Goal: Information Seeking & Learning: Learn about a topic

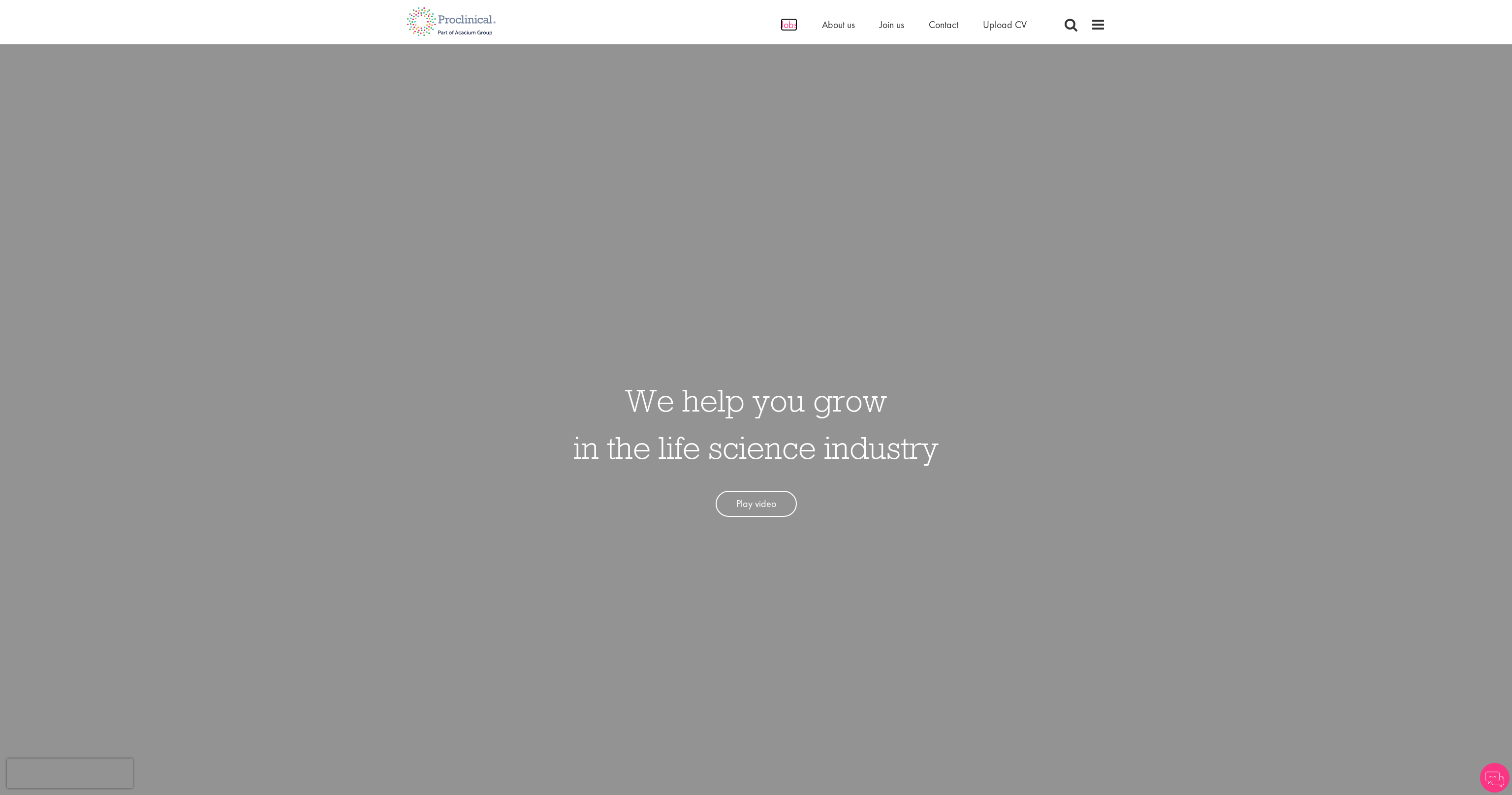
click at [783, 27] on span "Jobs" at bounding box center [789, 25] width 17 height 12
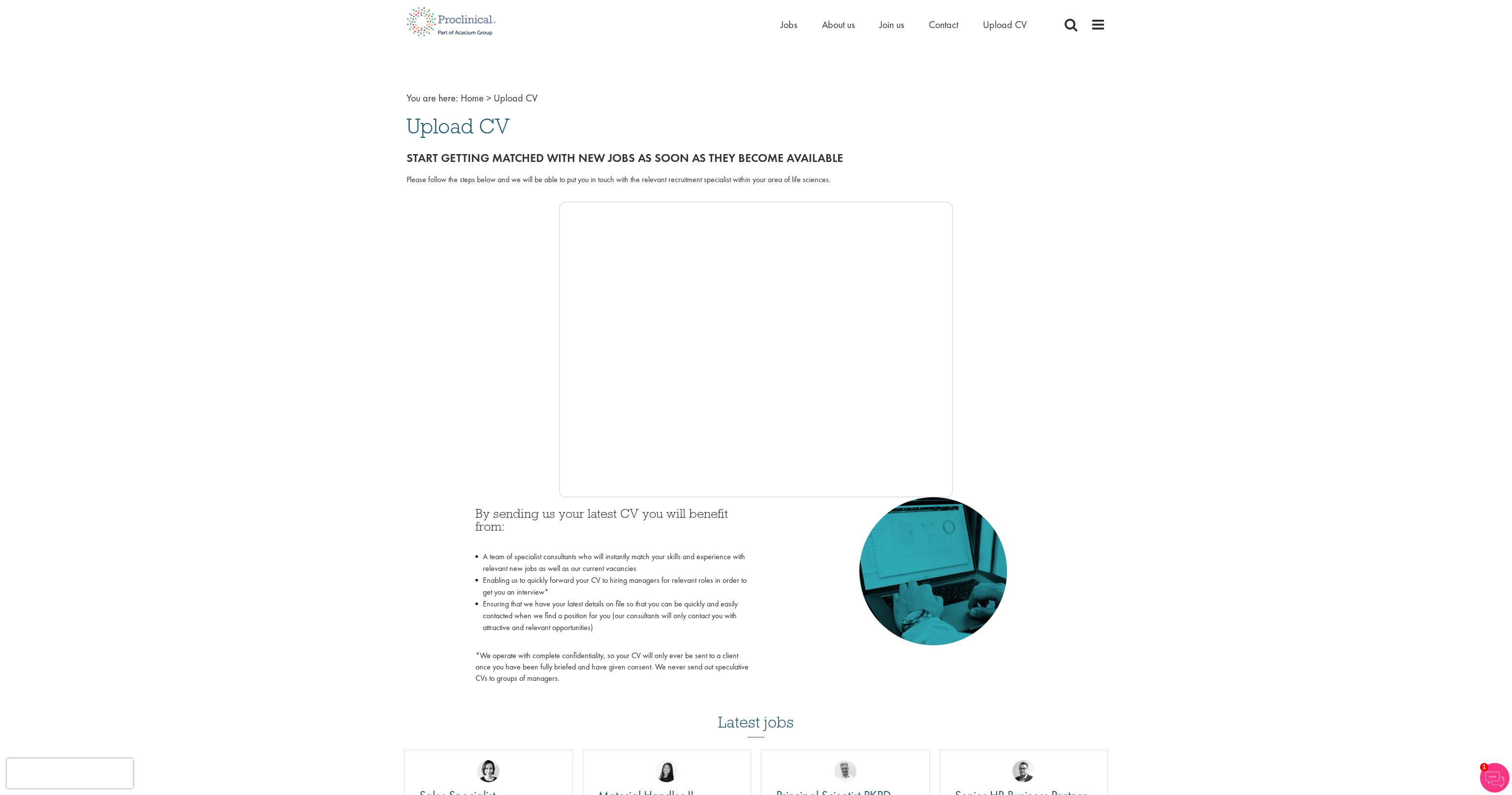
click at [1138, 378] on div "You are here: Home > Upload CV Upload CV Start getting matched with new jobs as…" at bounding box center [756, 598] width 1512 height 1195
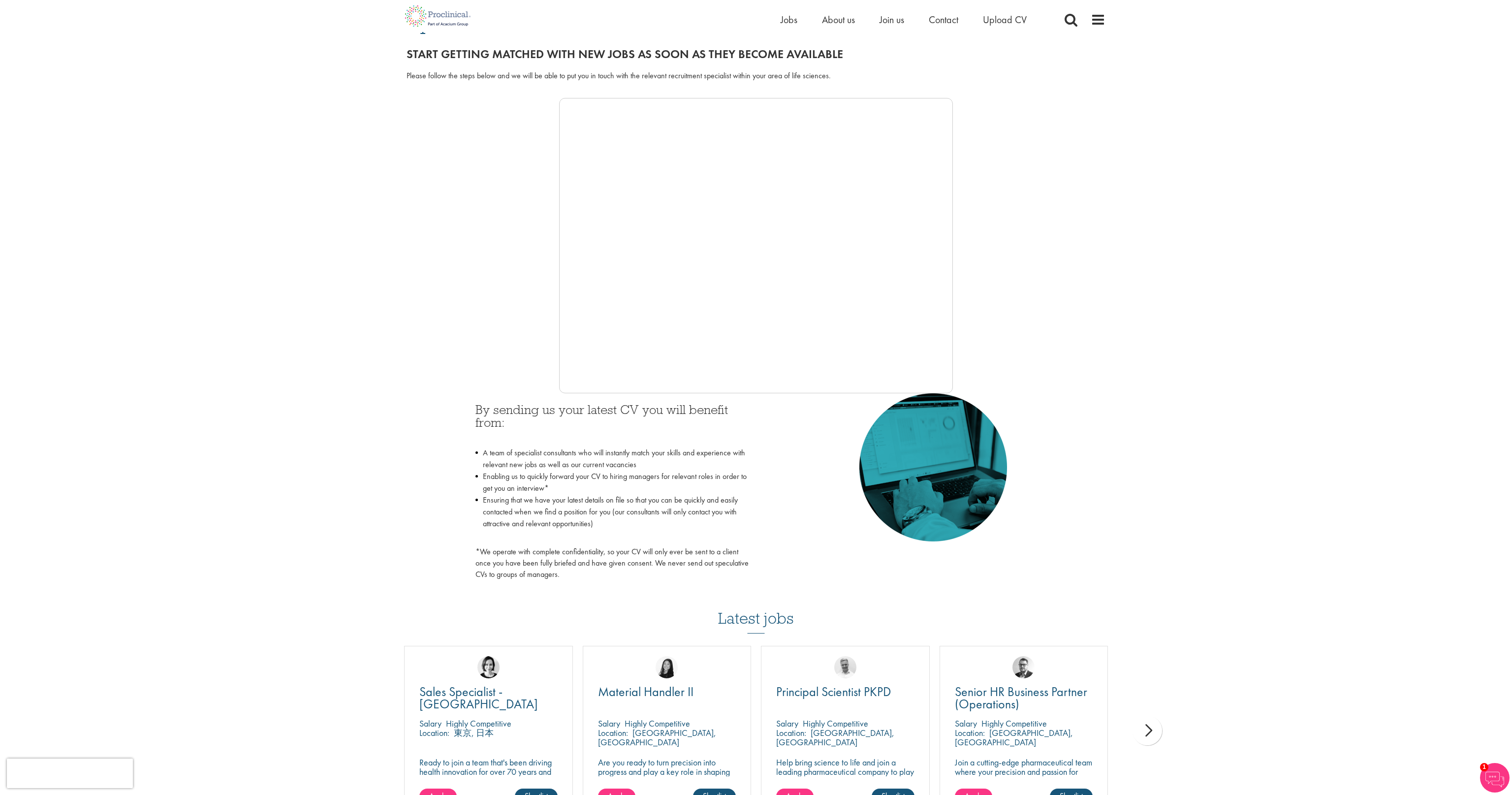
scroll to position [156, 0]
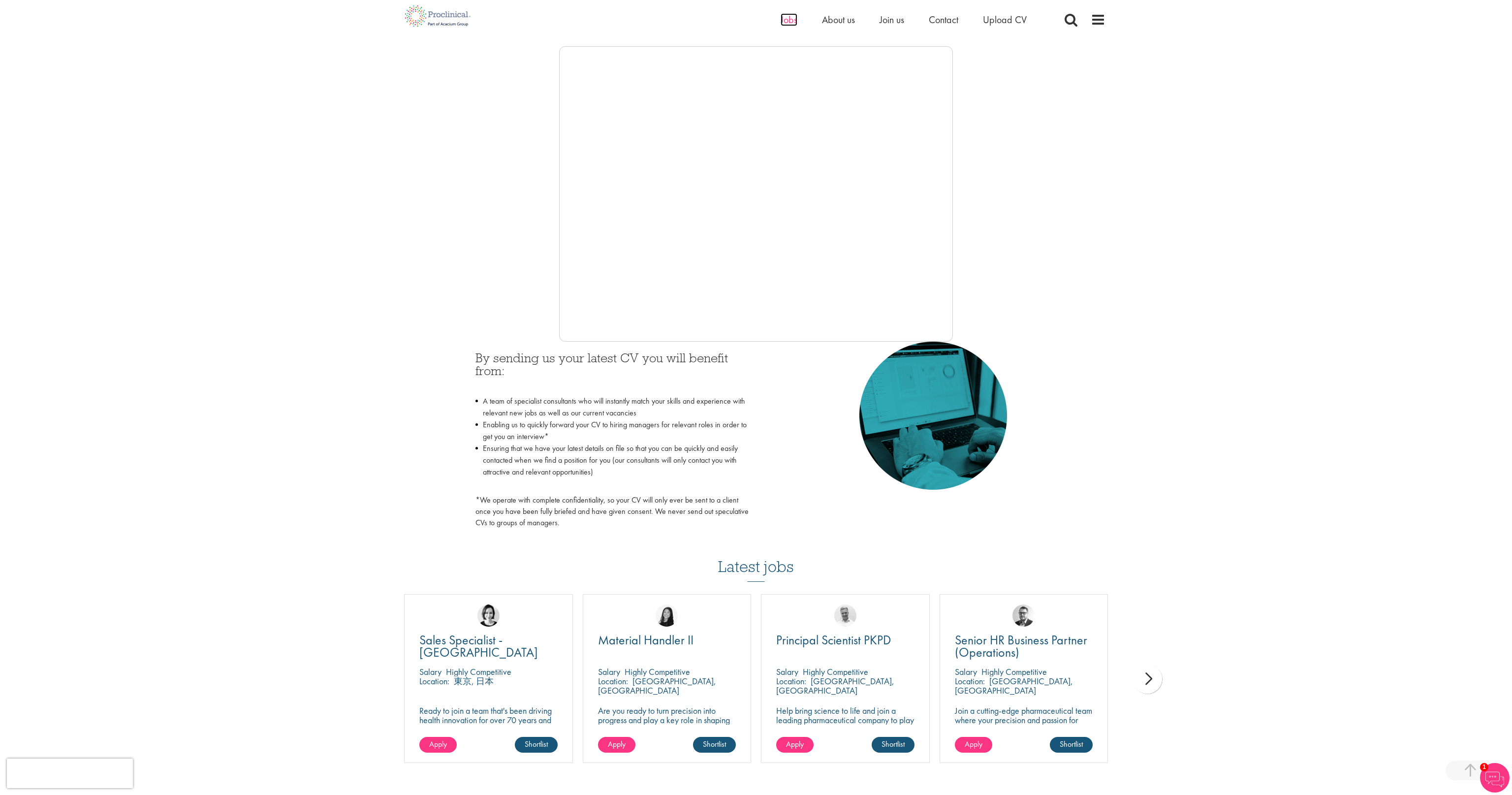
click at [784, 20] on span "Jobs" at bounding box center [789, 19] width 17 height 12
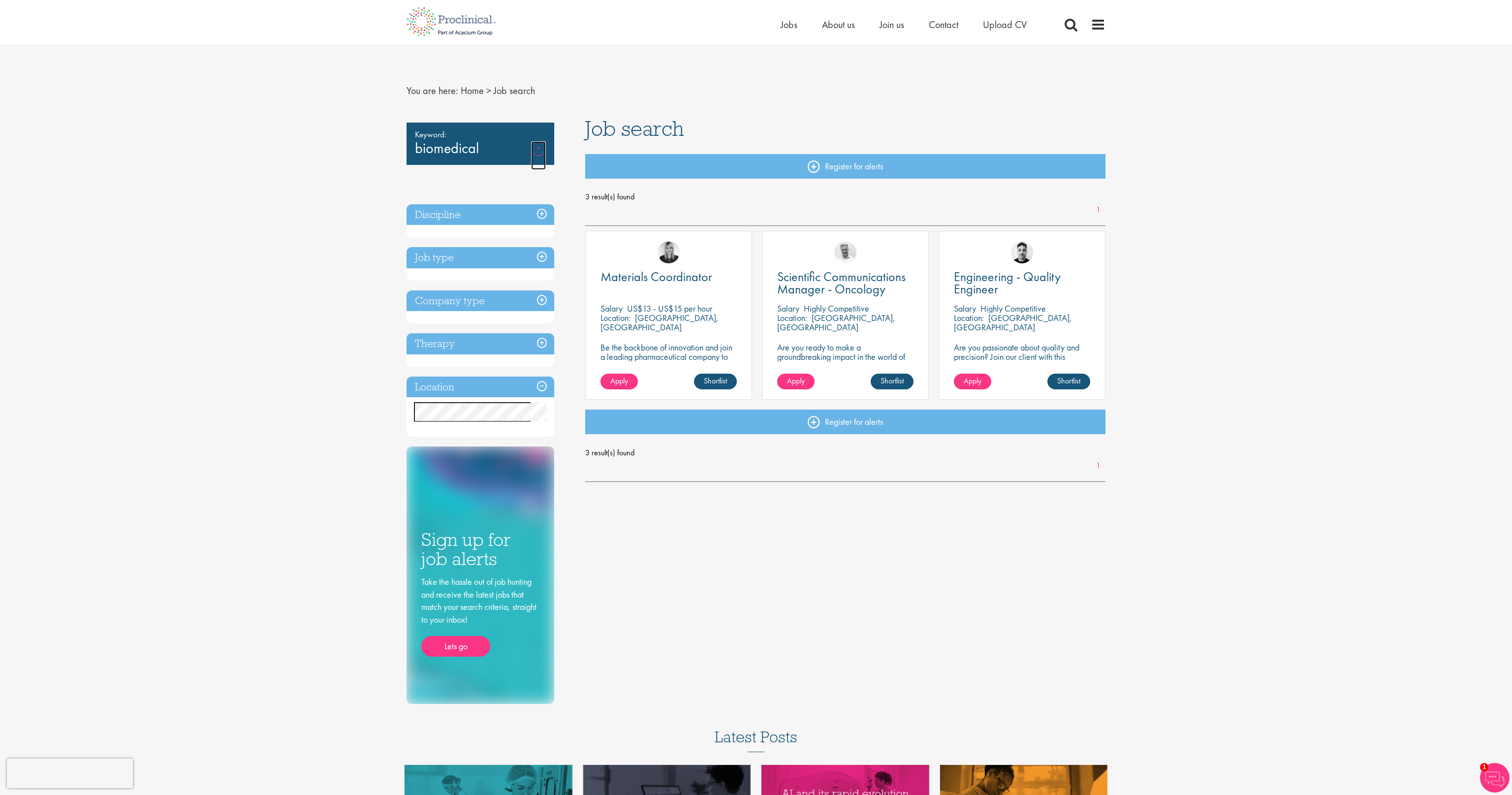
click at [536, 148] on link "Remove" at bounding box center [538, 156] width 15 height 28
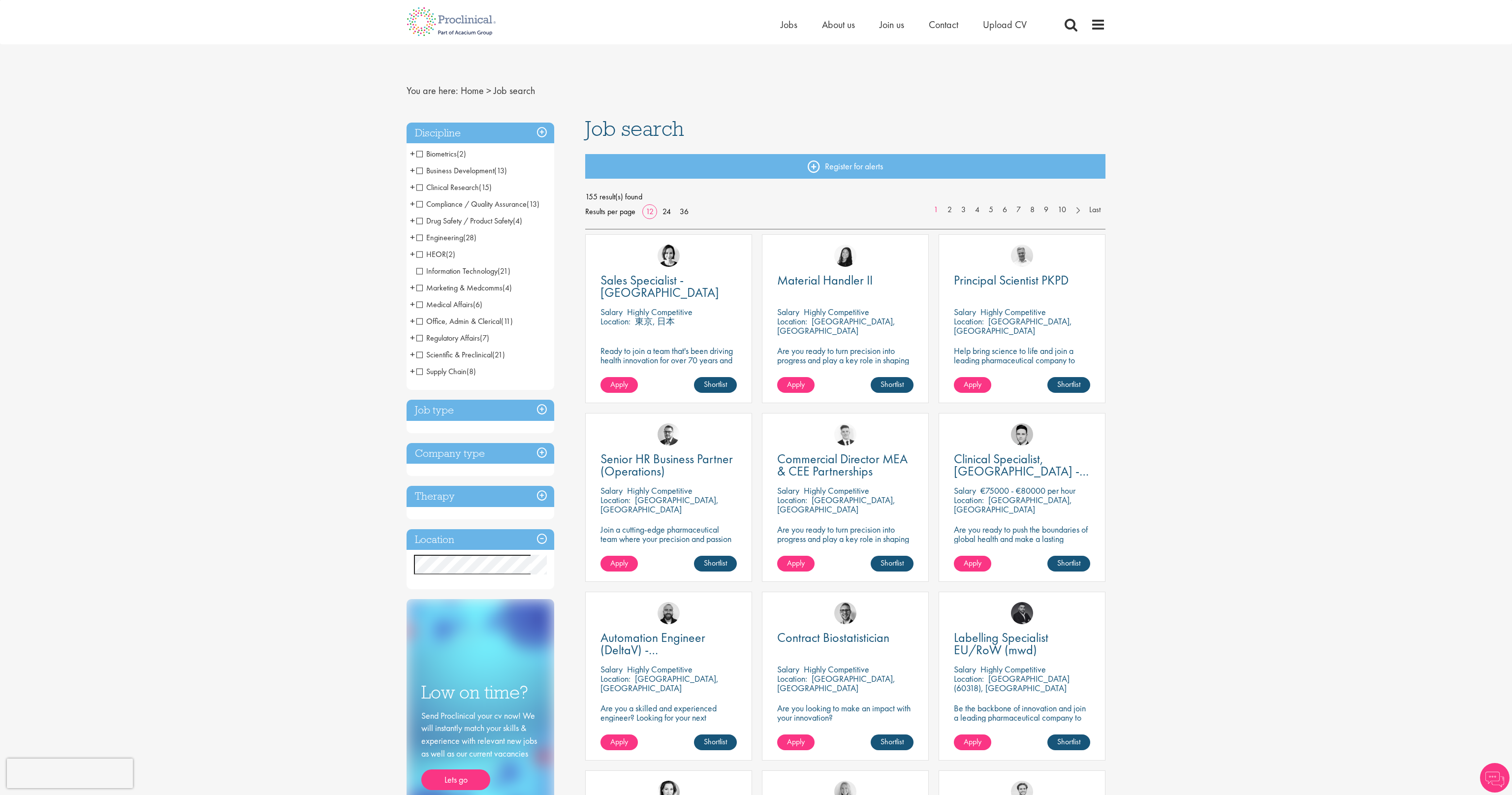
scroll to position [104, 0]
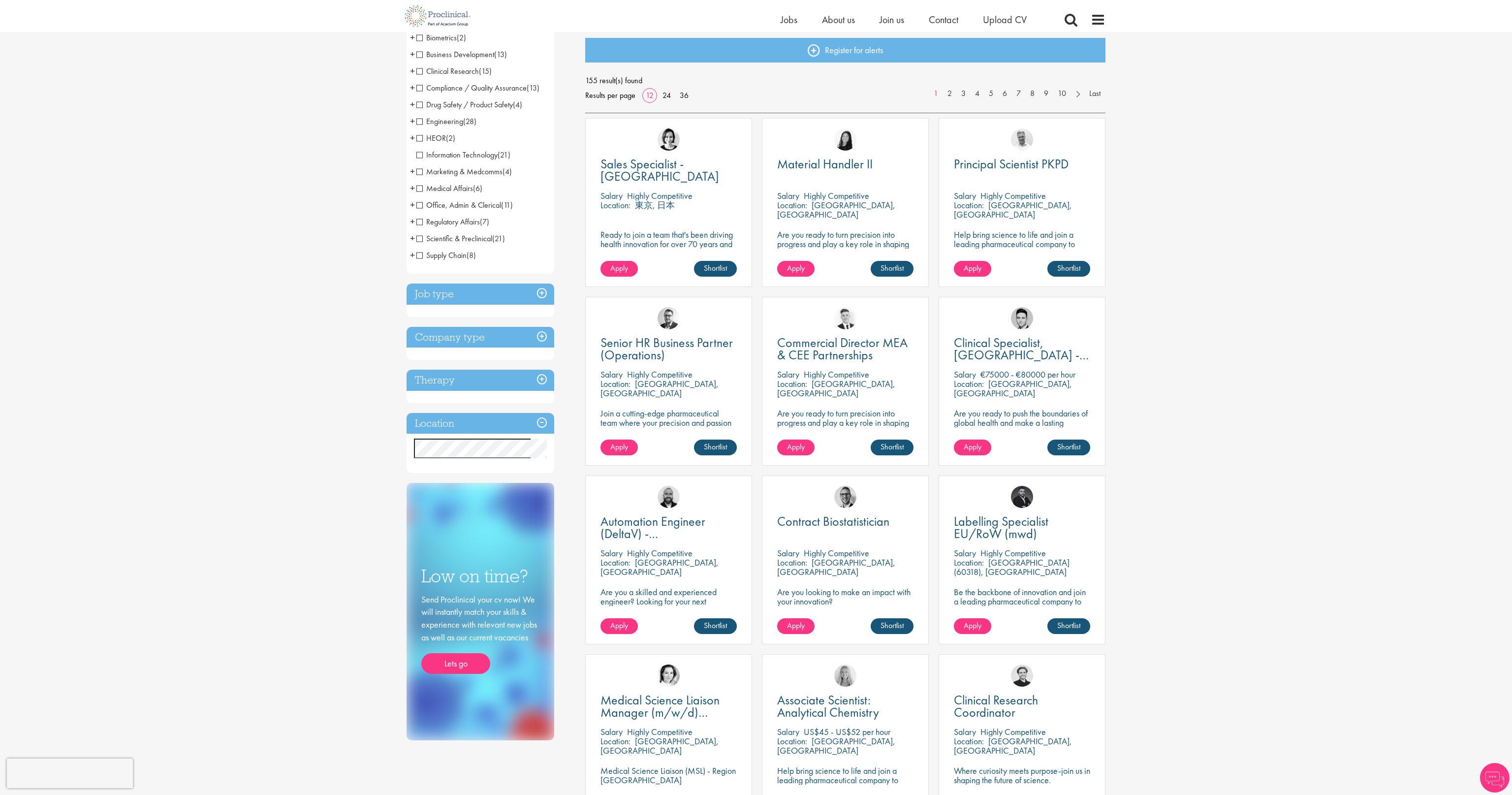
click at [525, 422] on h3 "Location" at bounding box center [480, 423] width 148 height 21
